Goal: Information Seeking & Learning: Learn about a topic

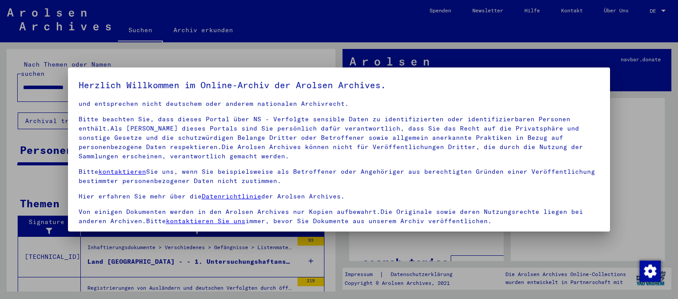
scroll to position [74, 0]
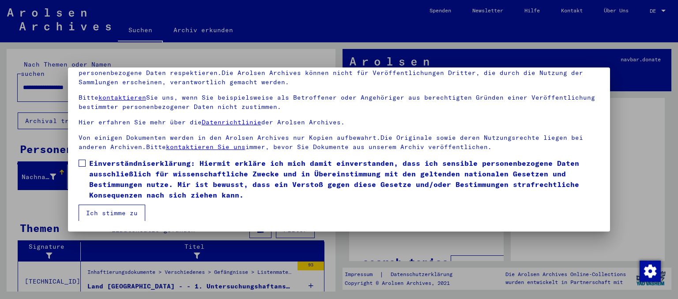
click at [82, 161] on span at bounding box center [82, 163] width 7 height 7
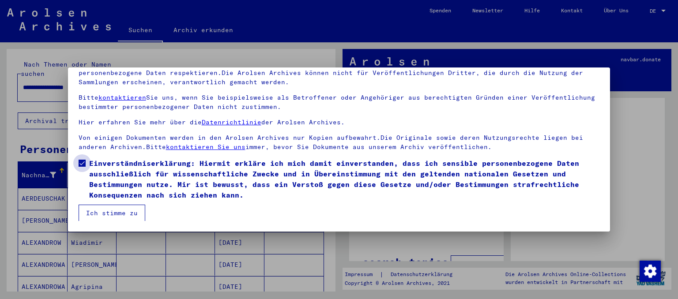
click at [82, 165] on span at bounding box center [82, 163] width 7 height 7
click at [81, 162] on span at bounding box center [82, 163] width 7 height 7
click at [84, 165] on span at bounding box center [82, 163] width 7 height 7
click at [100, 163] on span "Einverständniserklärung: Hiermit erkläre ich mich damit einverstanden, dass ich…" at bounding box center [344, 179] width 511 height 42
click at [95, 208] on button "Ich stimme zu" at bounding box center [112, 213] width 67 height 17
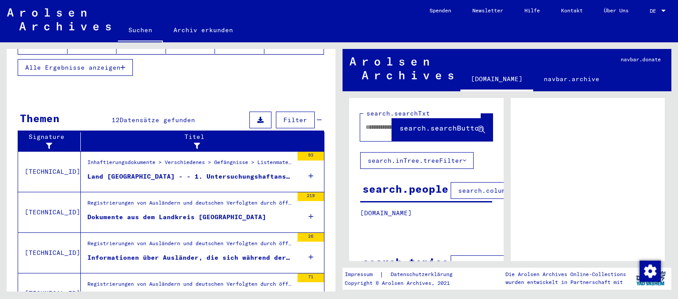
scroll to position [223, 0]
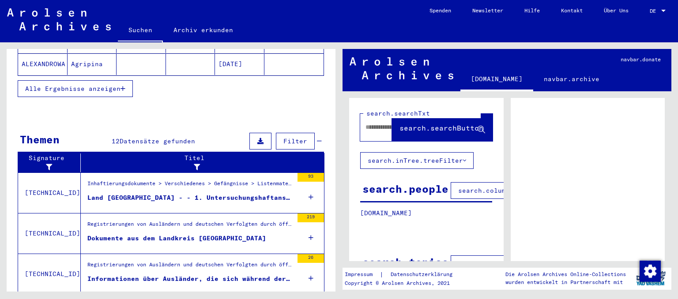
click at [136, 193] on div "Land [GEOGRAPHIC_DATA] - - 1. Untersuchungshaftanstalt [GEOGRAPHIC_DATA] - - 2.…" at bounding box center [190, 197] width 206 height 9
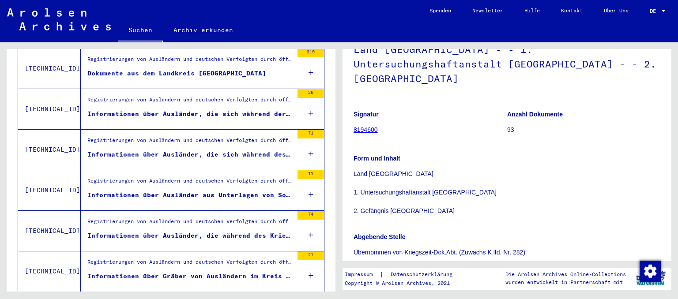
scroll to position [97, 0]
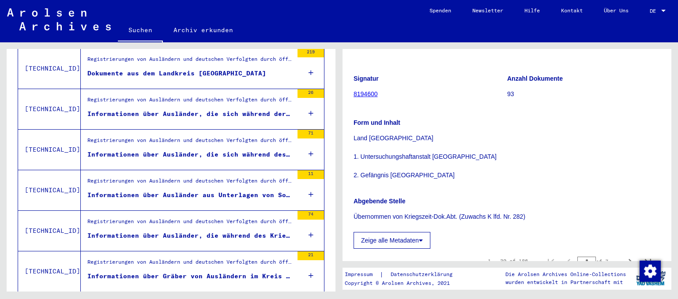
click at [414, 176] on p "Land [GEOGRAPHIC_DATA] 1. Untersuchungshaftanstalt [GEOGRAPHIC_DATA] 2. [GEOGRA…" at bounding box center [507, 157] width 307 height 46
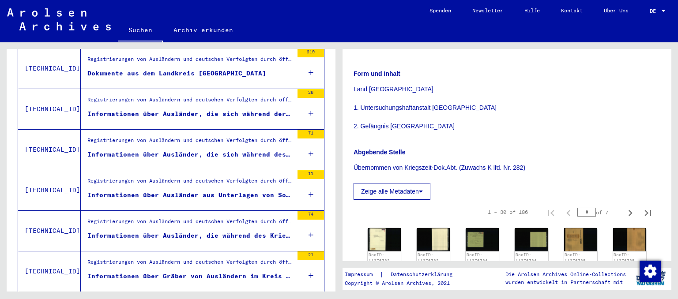
scroll to position [292, 0]
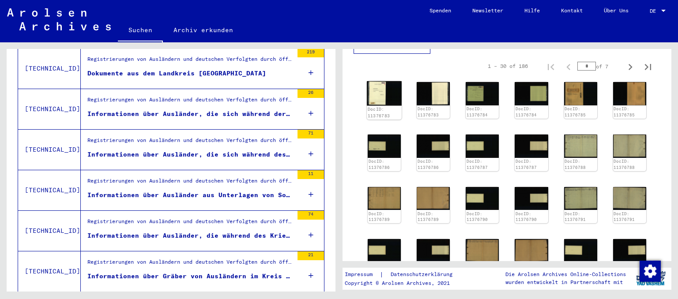
click at [379, 95] on img at bounding box center [384, 93] width 35 height 24
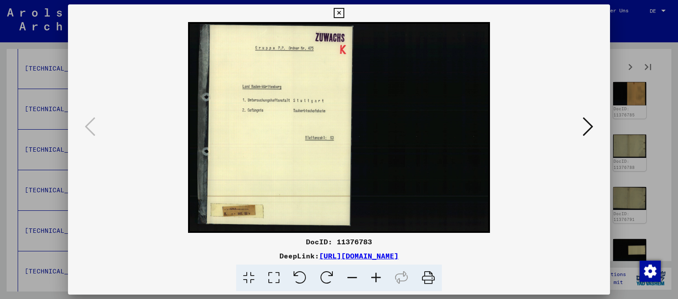
click at [587, 130] on icon at bounding box center [588, 126] width 11 height 21
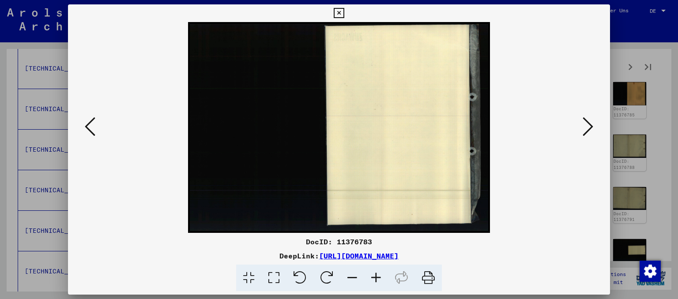
click at [587, 130] on icon at bounding box center [588, 126] width 11 height 21
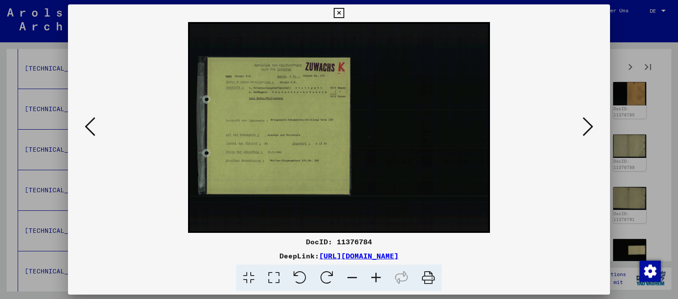
click at [273, 278] on icon at bounding box center [273, 278] width 25 height 27
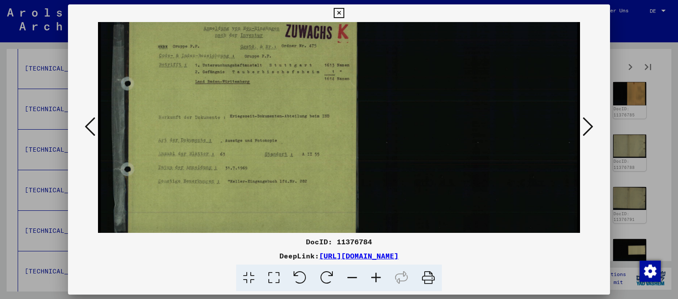
drag, startPoint x: 429, startPoint y: 151, endPoint x: 433, endPoint y: 75, distance: 76.1
click at [430, 75] on img at bounding box center [339, 128] width 483 height 337
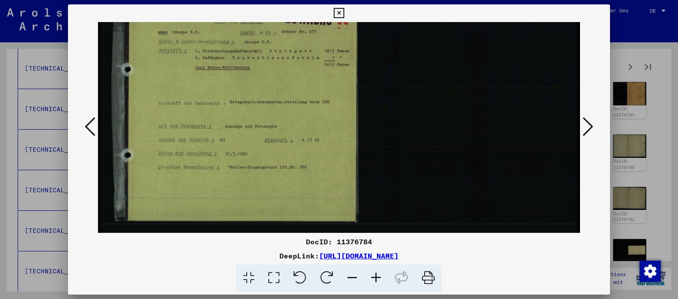
click at [589, 128] on icon at bounding box center [588, 126] width 11 height 21
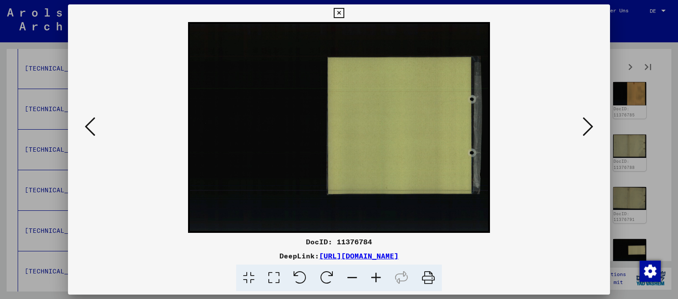
click at [589, 128] on icon at bounding box center [588, 126] width 11 height 21
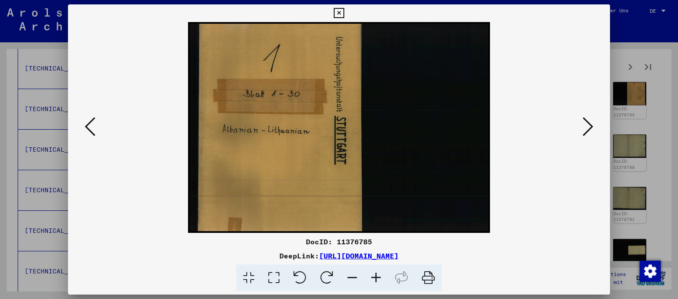
click at [589, 128] on icon at bounding box center [588, 126] width 11 height 21
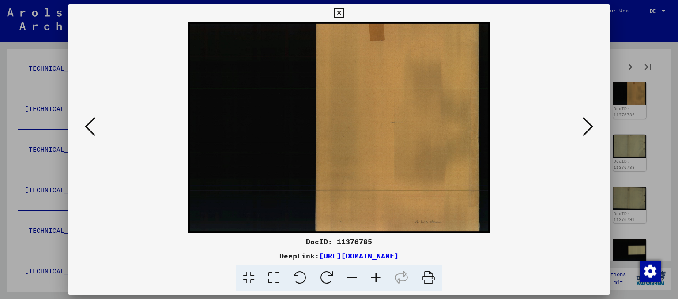
click at [589, 128] on icon at bounding box center [588, 126] width 11 height 21
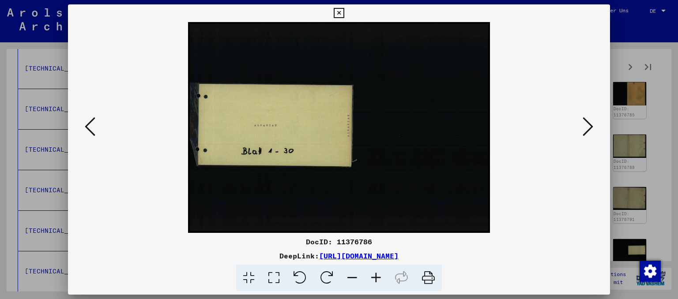
click at [589, 128] on icon at bounding box center [588, 126] width 11 height 21
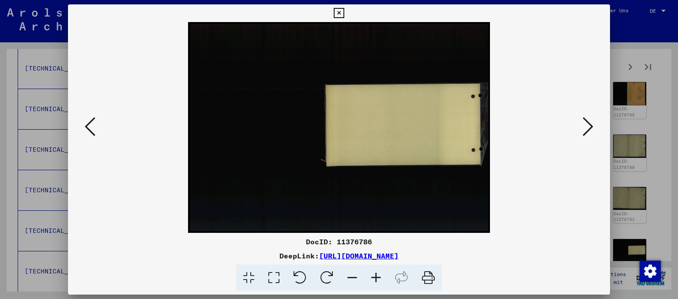
click at [589, 128] on icon at bounding box center [588, 126] width 11 height 21
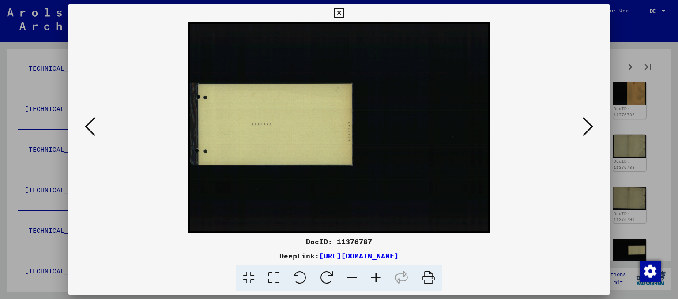
click at [589, 128] on icon at bounding box center [588, 126] width 11 height 21
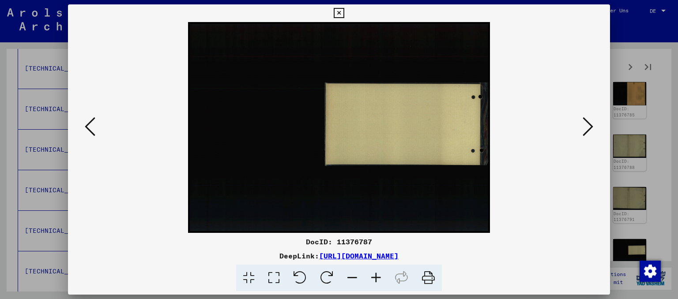
click at [589, 128] on icon at bounding box center [588, 126] width 11 height 21
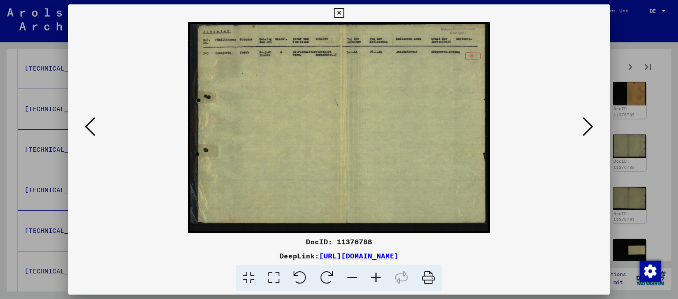
click at [589, 128] on icon at bounding box center [588, 126] width 11 height 21
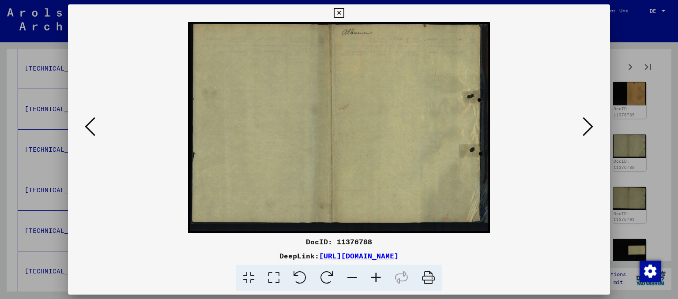
click at [589, 128] on icon at bounding box center [588, 126] width 11 height 21
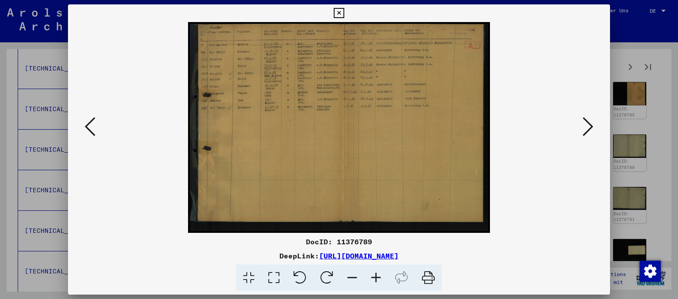
click at [589, 128] on icon at bounding box center [588, 126] width 11 height 21
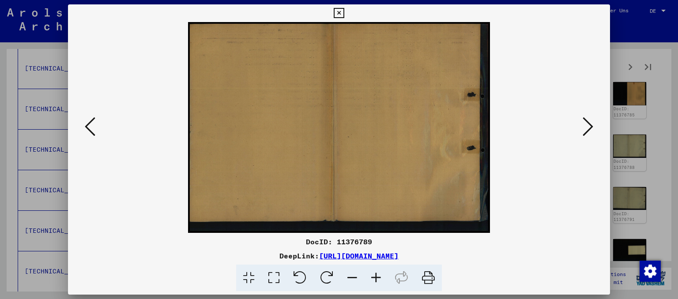
click at [589, 128] on icon at bounding box center [588, 126] width 11 height 21
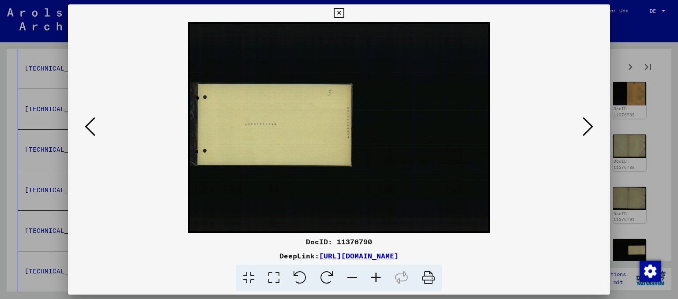
click at [589, 128] on icon at bounding box center [588, 126] width 11 height 21
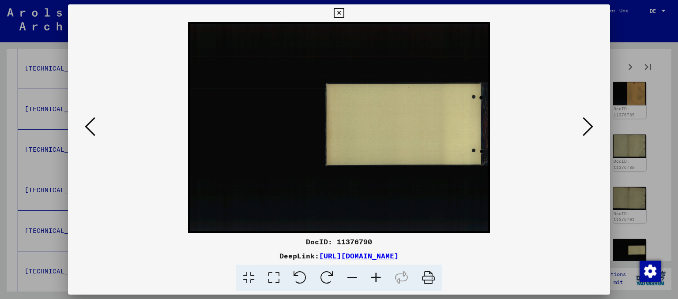
click at [589, 128] on icon at bounding box center [588, 126] width 11 height 21
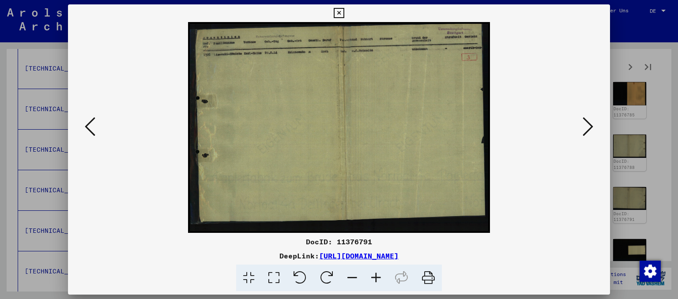
click at [589, 128] on icon at bounding box center [588, 126] width 11 height 21
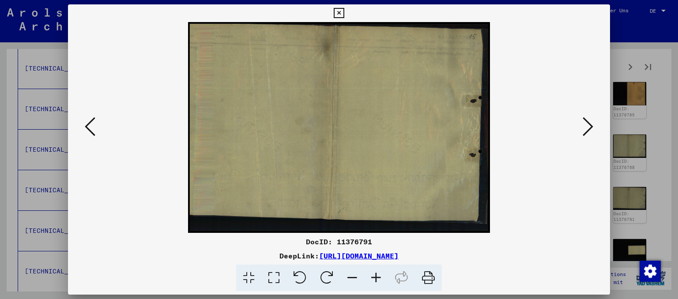
click at [589, 128] on icon at bounding box center [588, 126] width 11 height 21
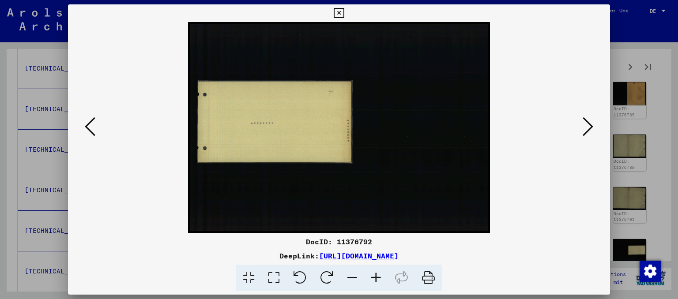
click at [589, 128] on icon at bounding box center [588, 126] width 11 height 21
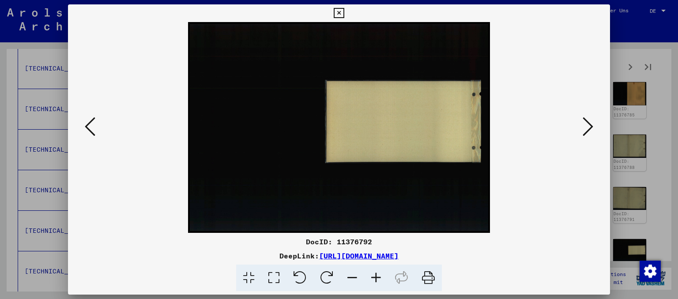
click at [589, 128] on icon at bounding box center [588, 126] width 11 height 21
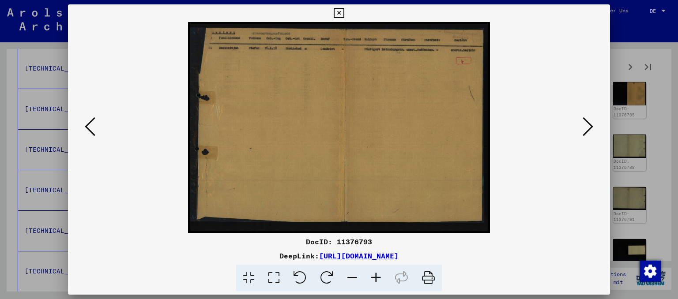
click at [344, 12] on icon at bounding box center [339, 13] width 10 height 11
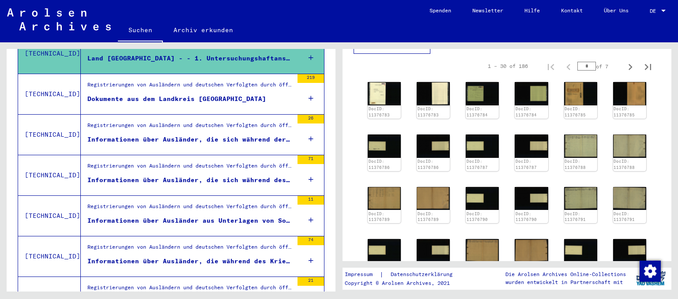
scroll to position [174, 0]
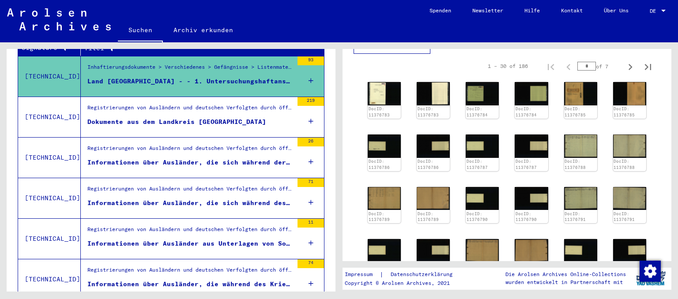
click at [198, 117] on div "Dokumente aus dem Landkreis [GEOGRAPHIC_DATA]" at bounding box center [176, 121] width 179 height 9
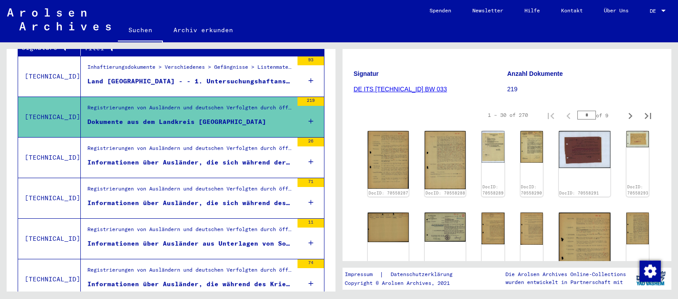
scroll to position [146, 0]
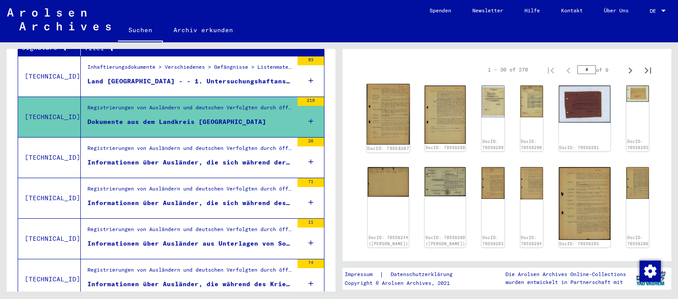
click at [391, 105] on img at bounding box center [388, 114] width 43 height 60
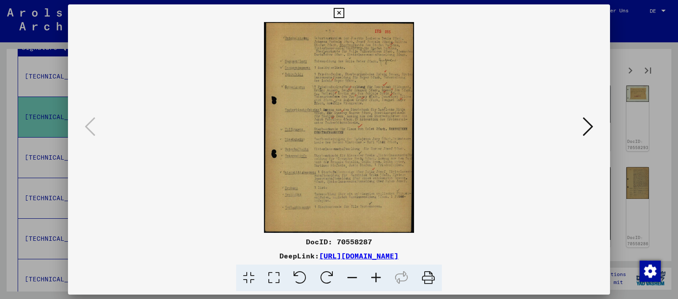
click at [279, 278] on icon at bounding box center [273, 278] width 25 height 27
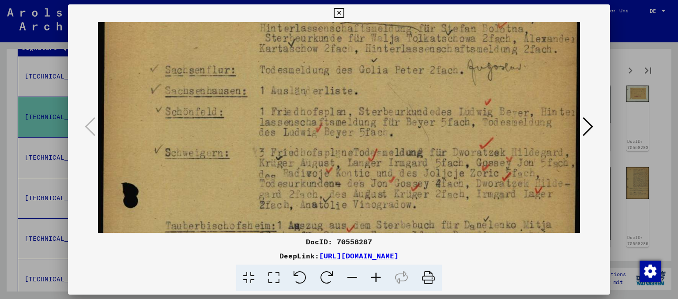
drag, startPoint x: 374, startPoint y: 188, endPoint x: 364, endPoint y: 97, distance: 91.5
click at [364, 99] on img at bounding box center [339, 282] width 483 height 677
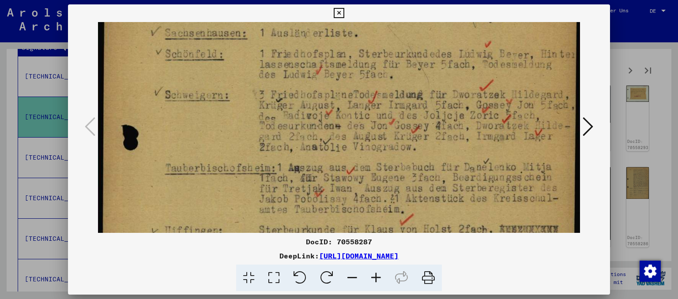
drag, startPoint x: 368, startPoint y: 163, endPoint x: 366, endPoint y: 103, distance: 60.1
click at [366, 103] on img at bounding box center [339, 225] width 483 height 677
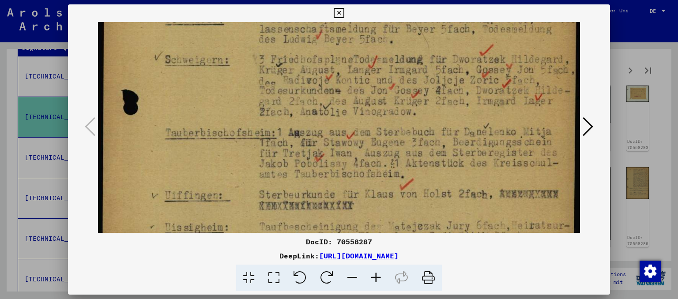
scroll to position [173, 0]
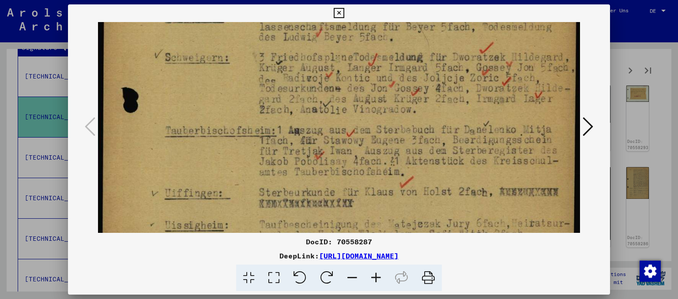
drag, startPoint x: 386, startPoint y: 189, endPoint x: 386, endPoint y: 172, distance: 17.2
click at [386, 172] on img at bounding box center [339, 187] width 483 height 677
click at [585, 128] on icon at bounding box center [588, 126] width 11 height 21
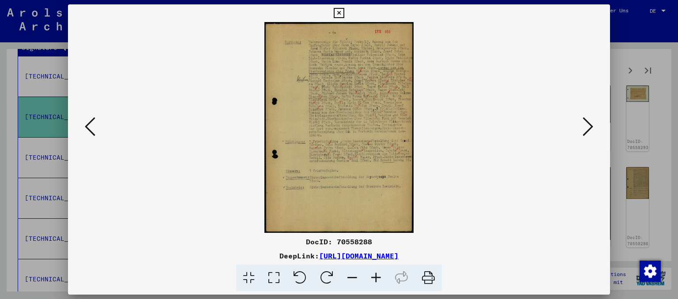
scroll to position [0, 0]
click at [358, 134] on img at bounding box center [339, 127] width 483 height 211
click at [592, 126] on icon at bounding box center [588, 126] width 11 height 21
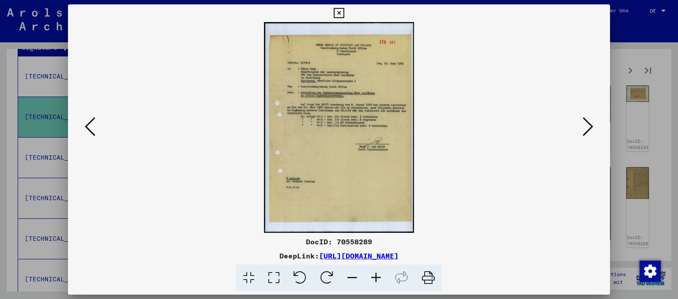
click at [592, 126] on icon at bounding box center [588, 126] width 11 height 21
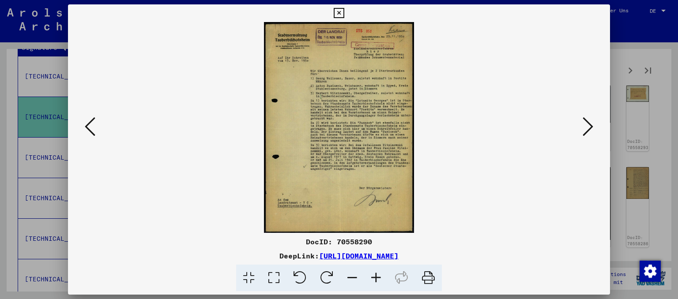
click at [344, 14] on icon at bounding box center [339, 13] width 10 height 11
